Goal: Use online tool/utility: Utilize a website feature to perform a specific function

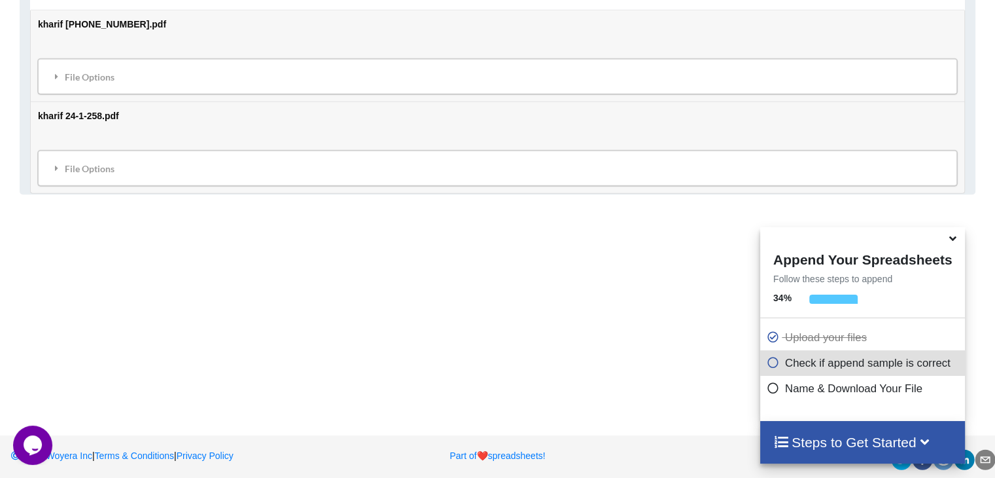
scroll to position [798, 0]
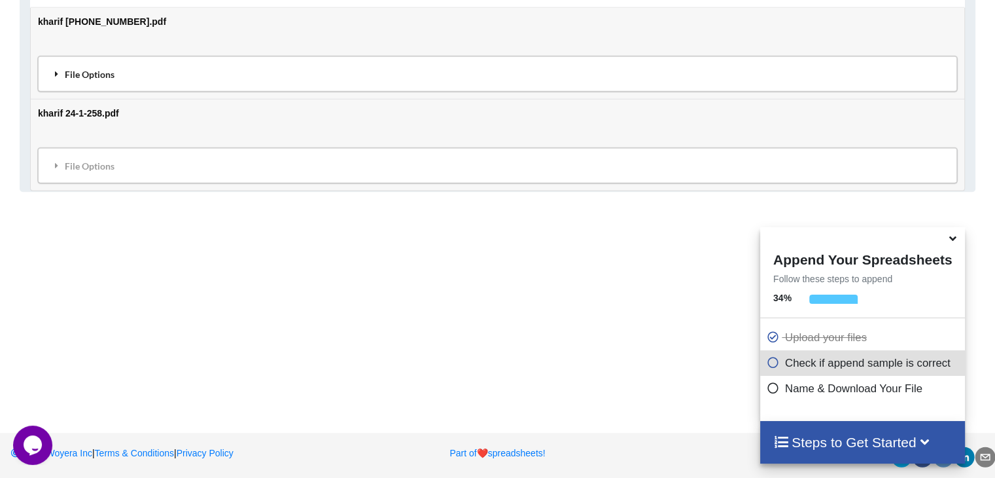
click at [274, 67] on div "File Options" at bounding box center [497, 73] width 911 height 27
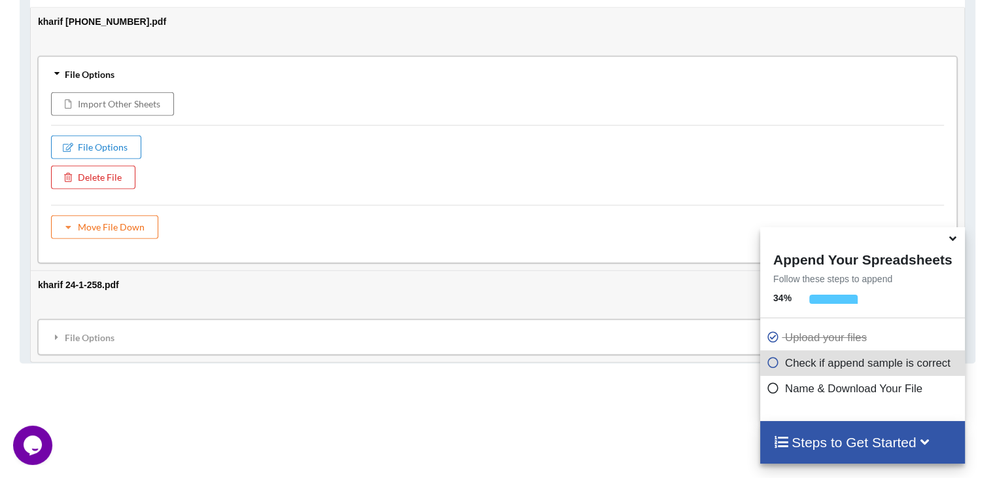
click at [203, 430] on div "Add More Files to Automatically Append with Current You can select files with a…" at bounding box center [497, 12] width 995 height 1129
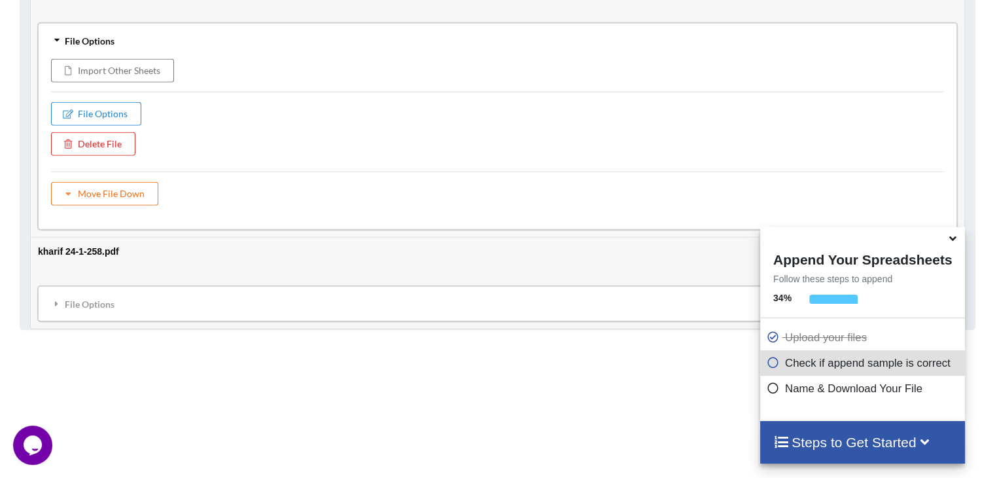
scroll to position [968, 0]
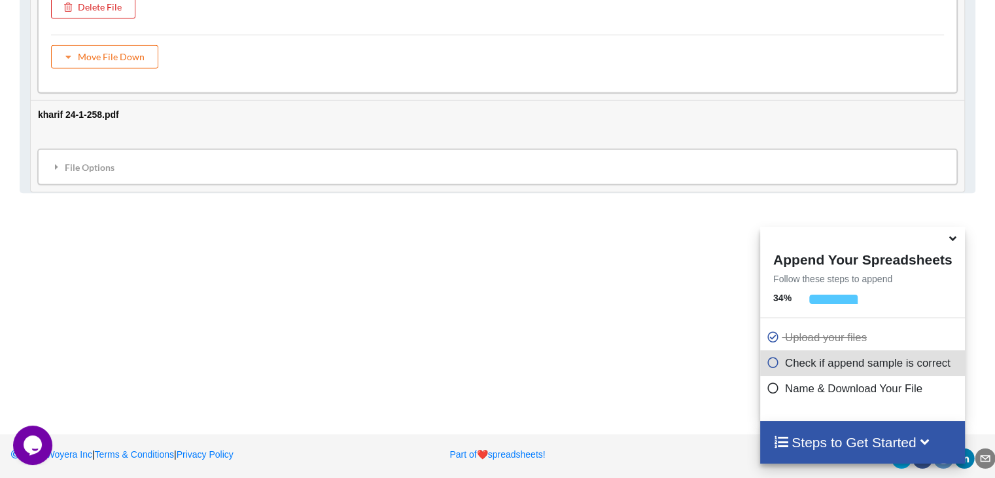
click at [832, 300] on div at bounding box center [833, 302] width 48 height 16
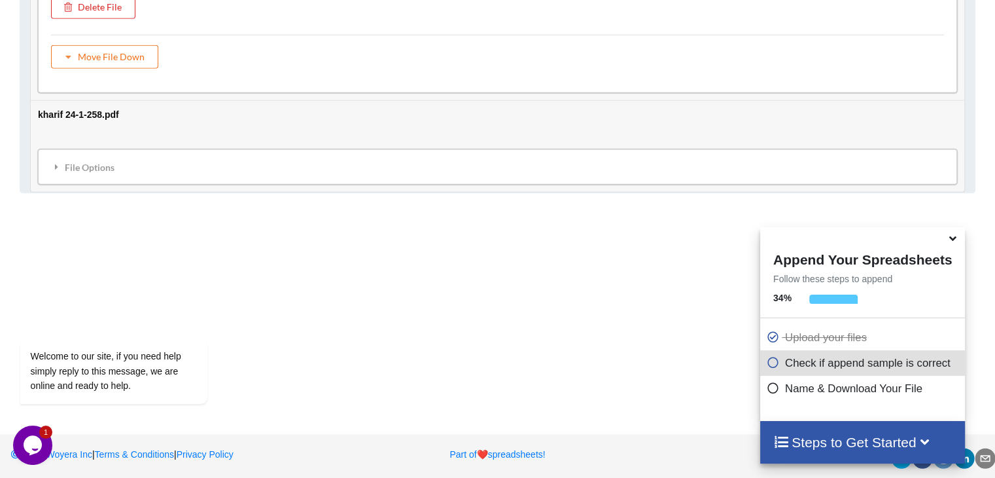
click at [769, 365] on icon at bounding box center [773, 360] width 13 height 11
click at [769, 391] on icon at bounding box center [773, 385] width 13 height 11
click at [954, 238] on icon at bounding box center [953, 236] width 14 height 12
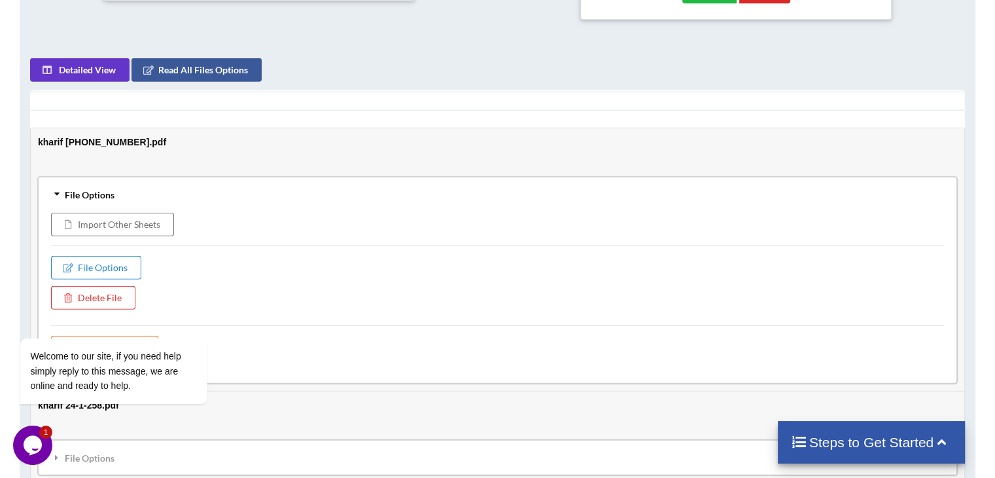
scroll to position [663, 0]
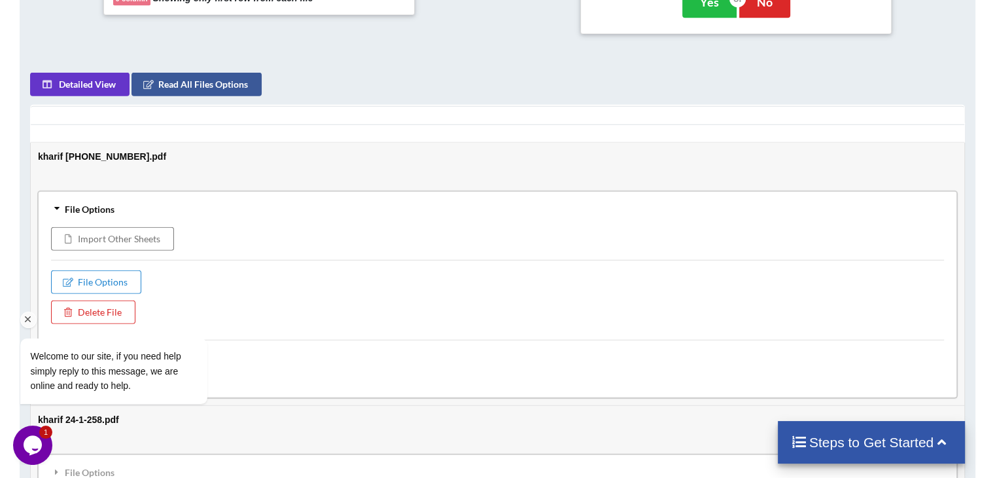
click at [123, 279] on div "Welcome to our site, if you need help simply reply to this message, we are onli…" at bounding box center [131, 316] width 236 height 199
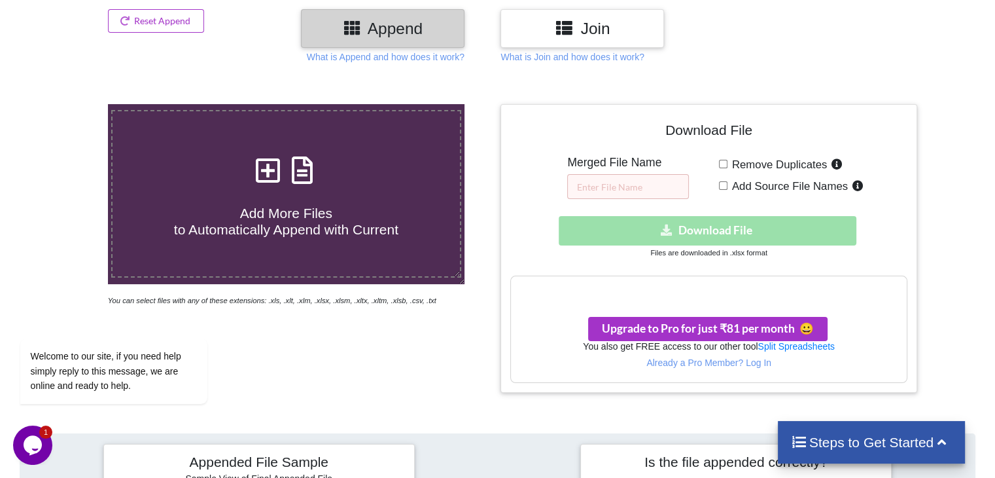
scroll to position [185, 0]
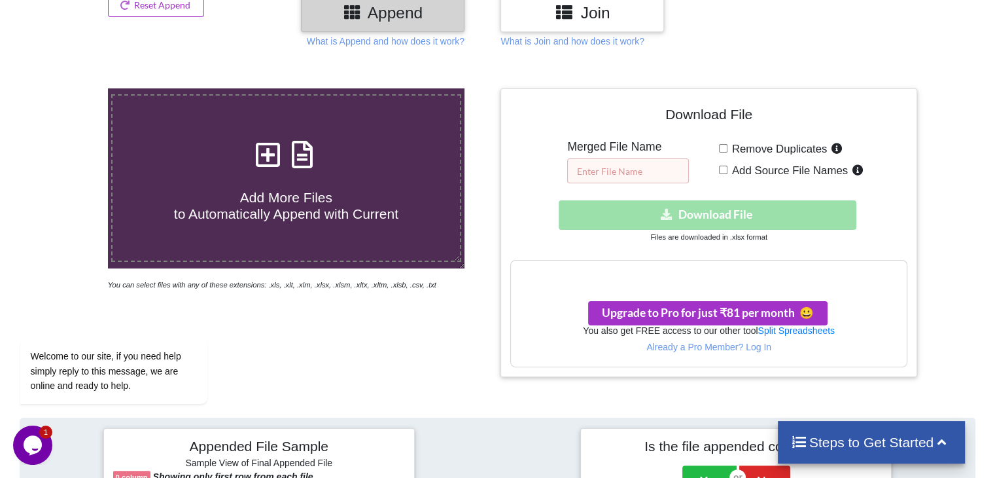
click at [634, 173] on input "text" at bounding box center [628, 170] width 122 height 25
type input "kharif 24"
click at [722, 148] on input "Remove Duplicates" at bounding box center [723, 148] width 9 height 9
checkbox input "true"
click at [722, 166] on input "Add Source File Names" at bounding box center [723, 170] width 9 height 9
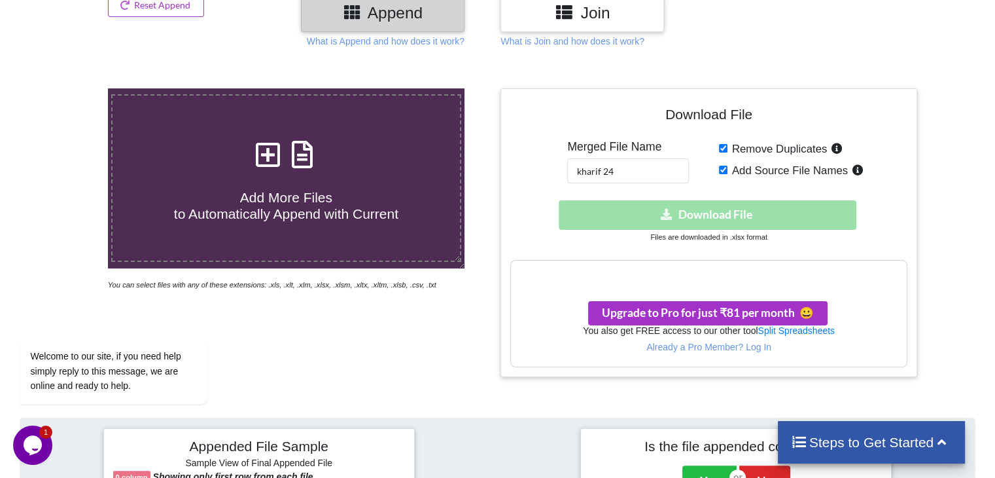
click at [722, 166] on input "Add Source File Names" at bounding box center [723, 170] width 9 height 9
checkbox input "false"
click at [724, 146] on input "Remove Duplicates" at bounding box center [723, 148] width 9 height 9
checkbox input "false"
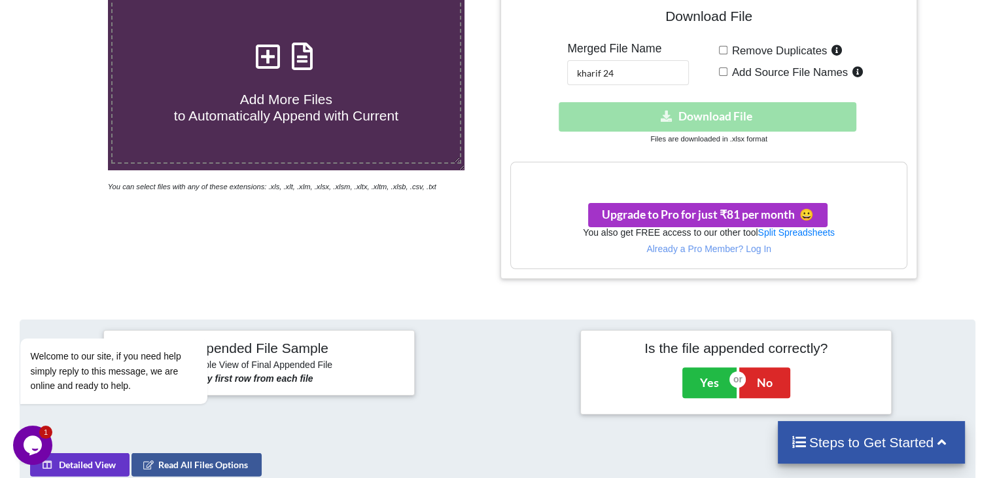
scroll to position [294, 0]
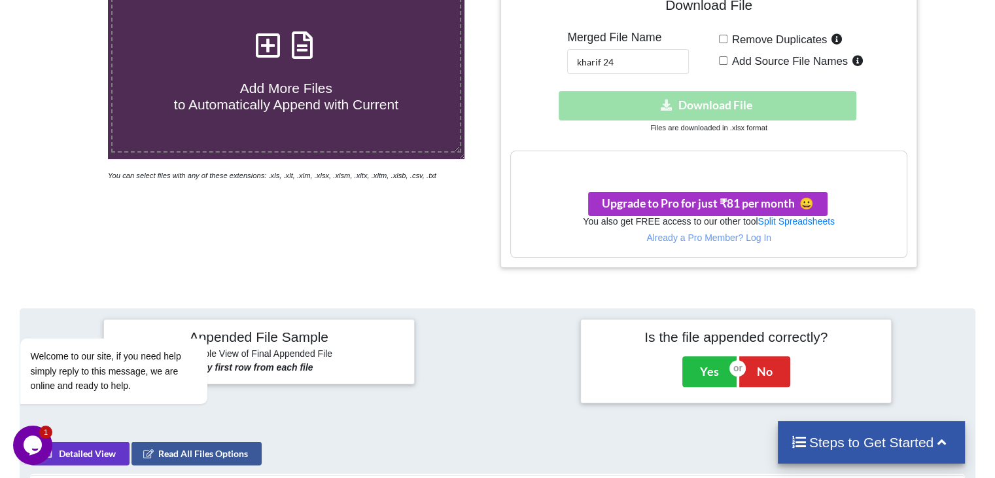
click at [666, 167] on h3 "Your files are more than 1 MB" at bounding box center [708, 165] width 395 height 14
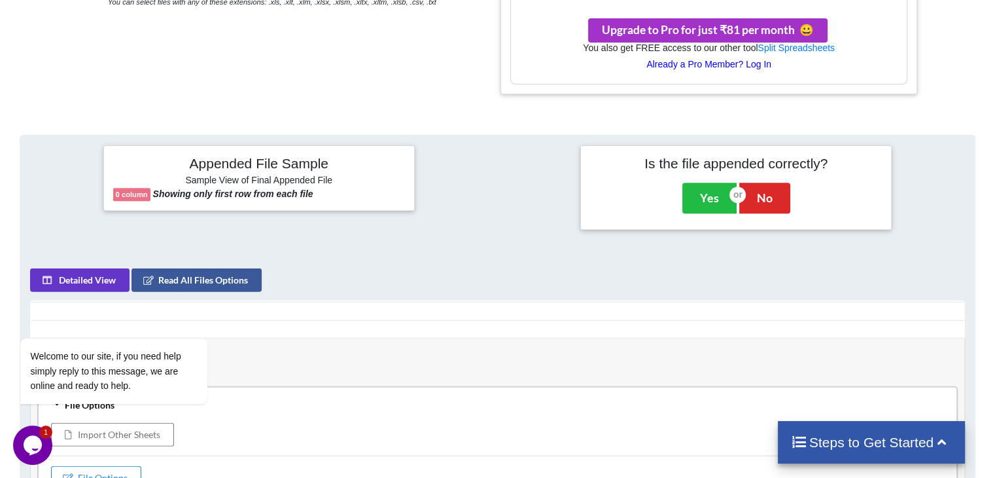
scroll to position [468, 0]
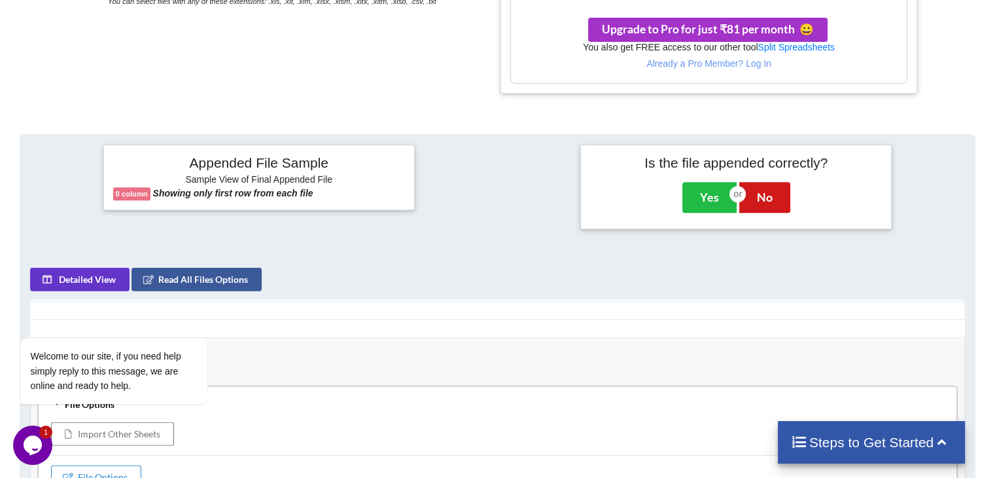
click at [766, 200] on button "No" at bounding box center [764, 197] width 51 height 30
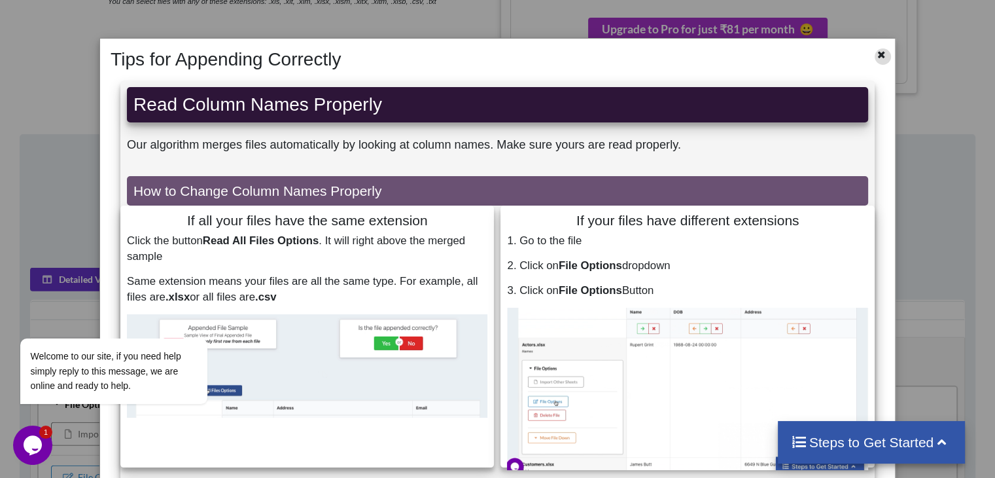
click at [877, 57] on icon at bounding box center [881, 52] width 11 height 9
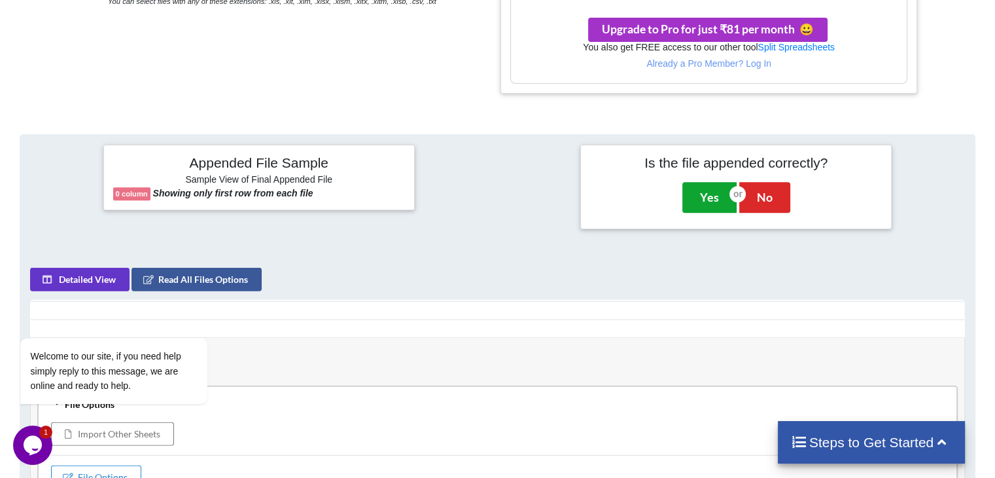
click at [712, 196] on button "Yes" at bounding box center [709, 197] width 54 height 30
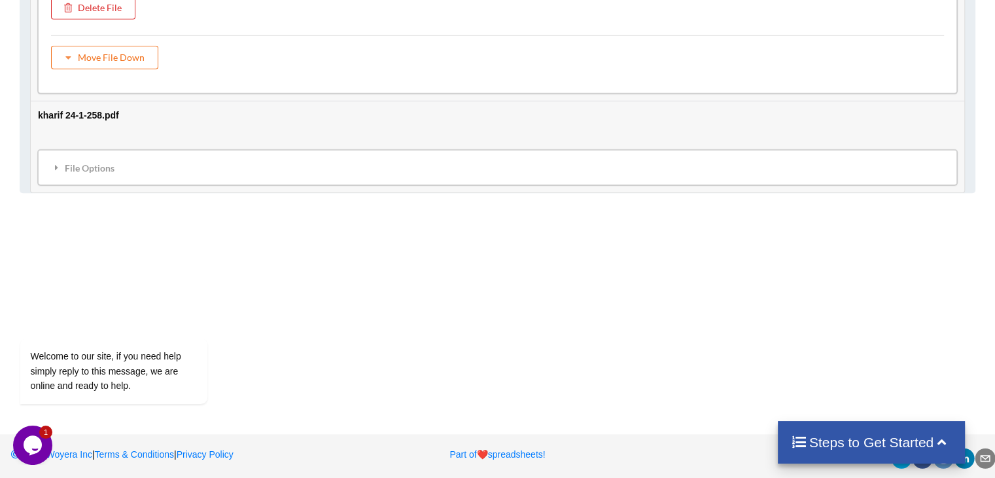
scroll to position [950, 0]
click at [217, 162] on div "File Options" at bounding box center [497, 165] width 911 height 27
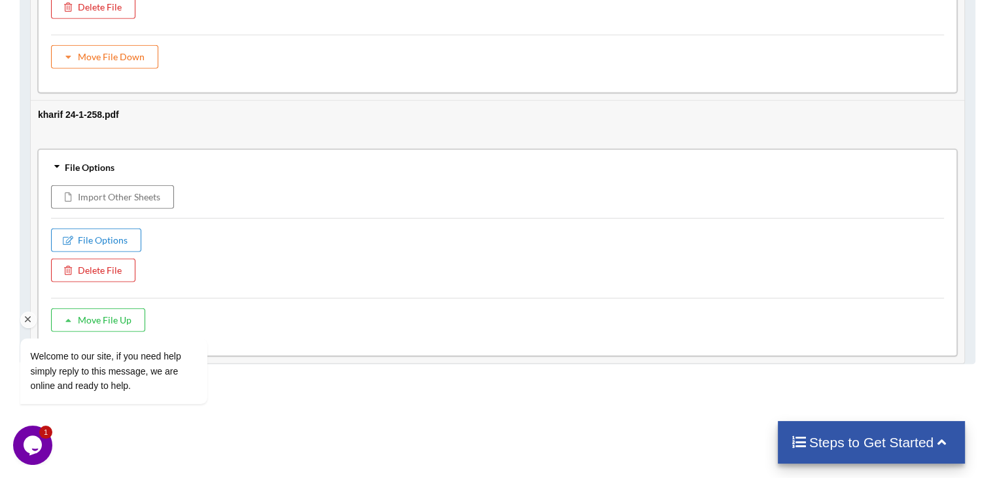
click at [107, 322] on div at bounding box center [131, 319] width 222 height 16
click at [132, 192] on button "Import Other Sheets" at bounding box center [112, 197] width 123 height 24
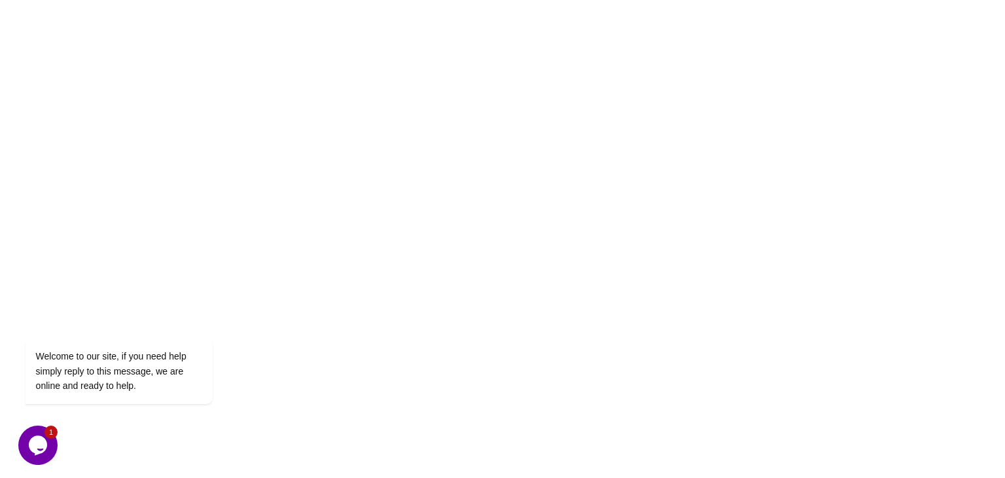
scroll to position [0, 0]
